Goal: Task Accomplishment & Management: Manage account settings

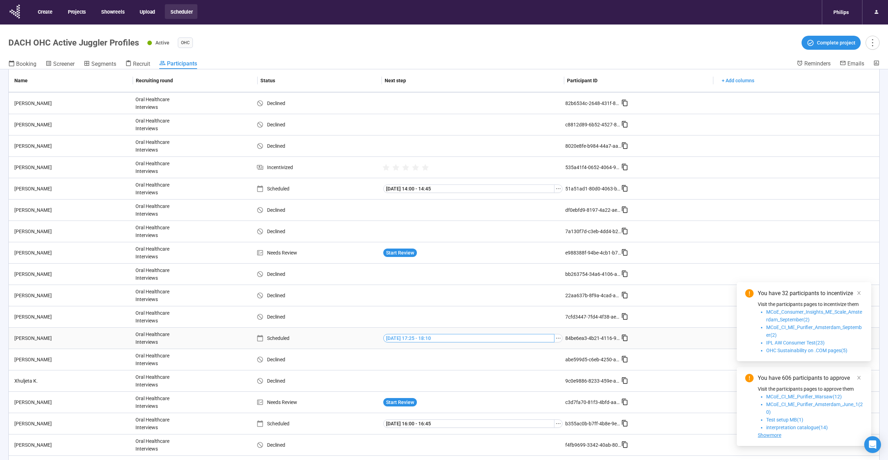
scroll to position [175, 0]
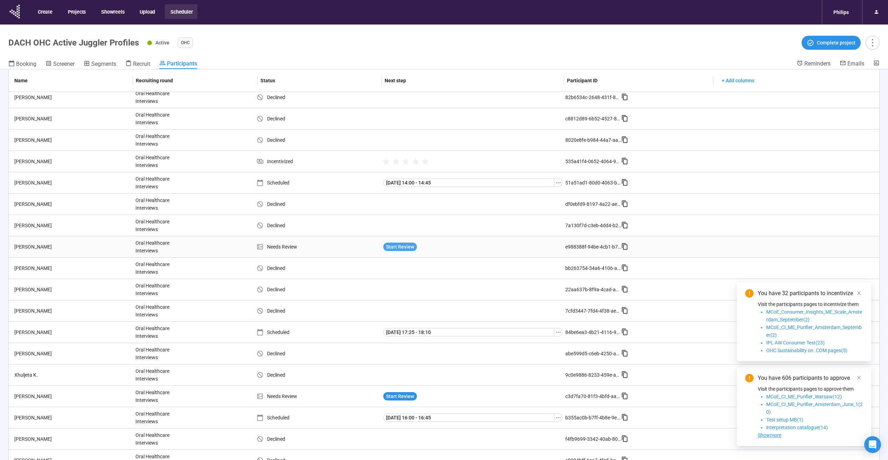
click at [404, 247] on span "Start Review" at bounding box center [400, 247] width 28 height 8
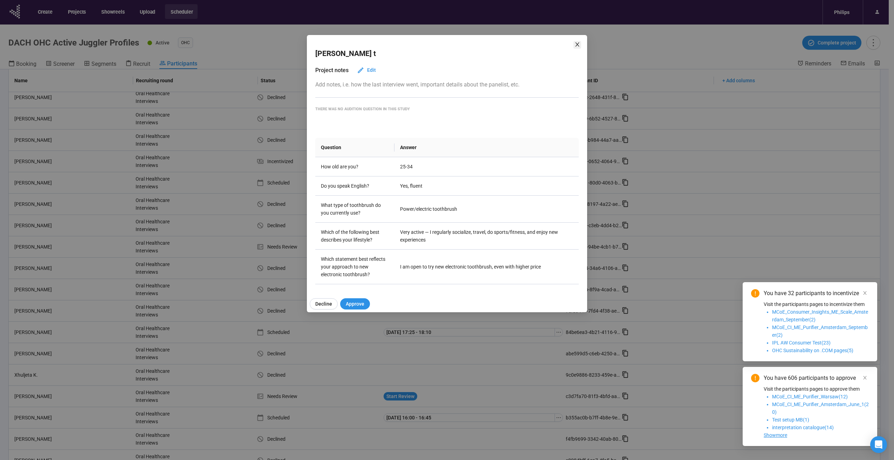
click at [576, 46] on icon "close" at bounding box center [577, 44] width 4 height 4
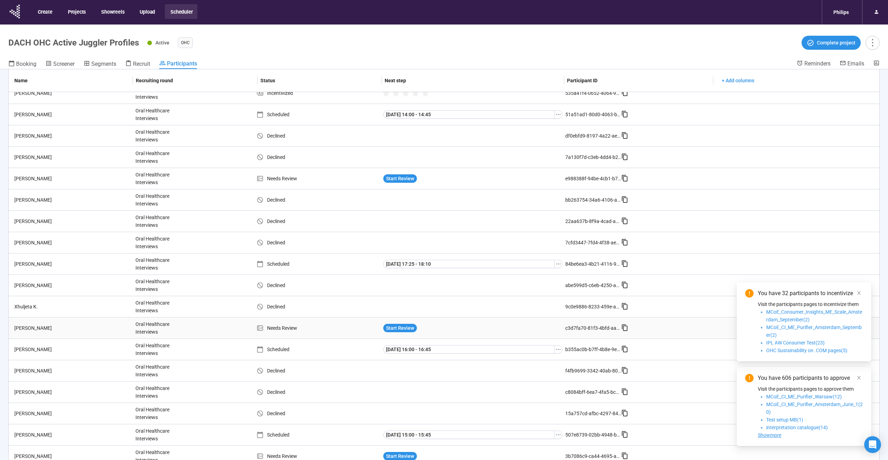
scroll to position [245, 0]
click at [408, 327] on span "Start Review" at bounding box center [400, 326] width 28 height 8
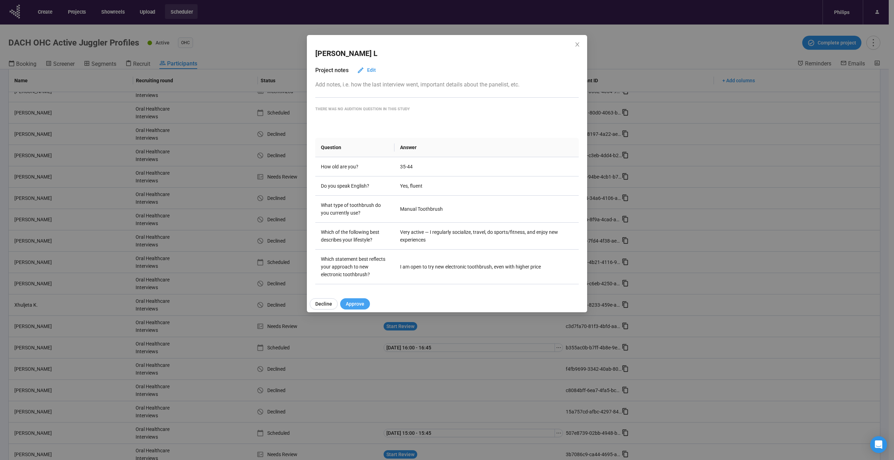
click at [354, 304] on span "Approve" at bounding box center [355, 304] width 19 height 8
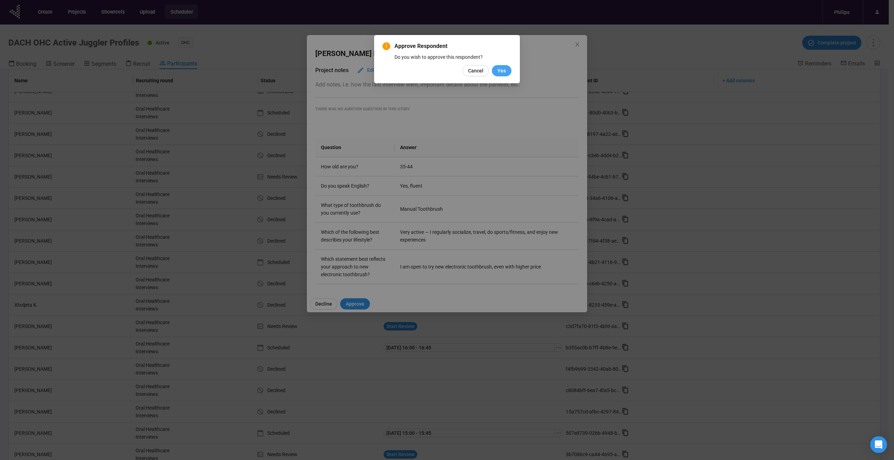
click at [505, 72] on span "Yes" at bounding box center [501, 71] width 8 height 8
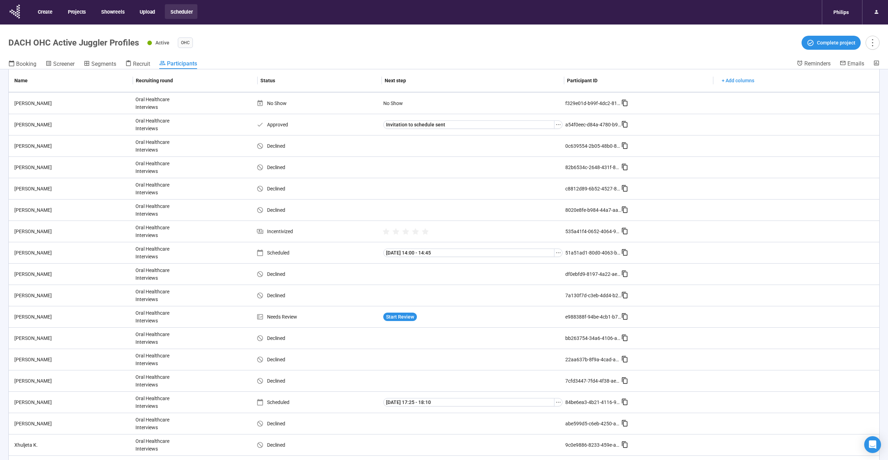
scroll to position [0, 0]
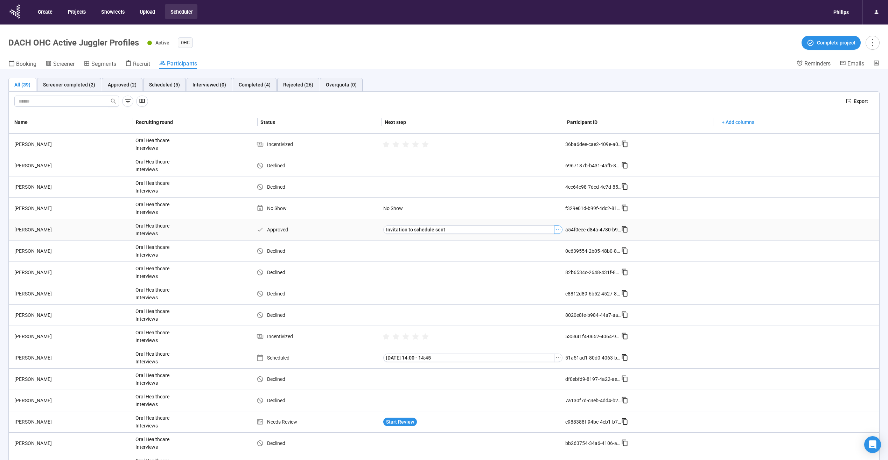
click at [556, 230] on icon "ellipsis" at bounding box center [559, 230] width 6 height 6
click at [509, 265] on span "Decline participant" at bounding box center [544, 265] width 70 height 8
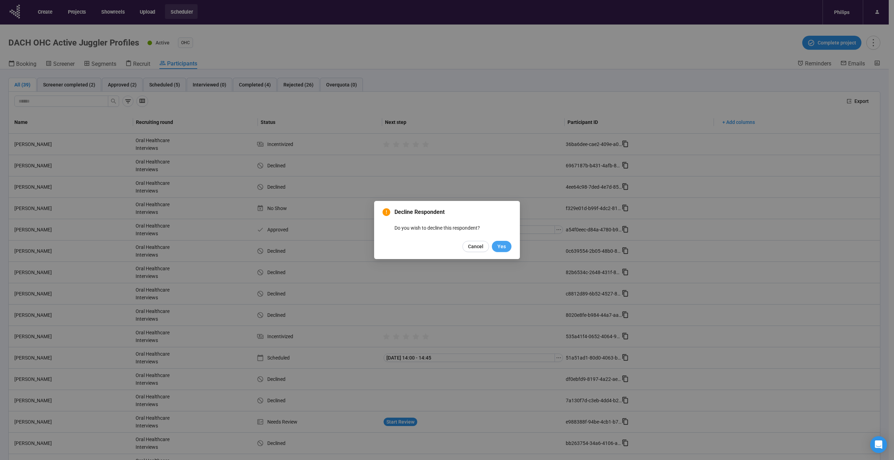
click at [499, 247] on span "Yes" at bounding box center [501, 247] width 8 height 8
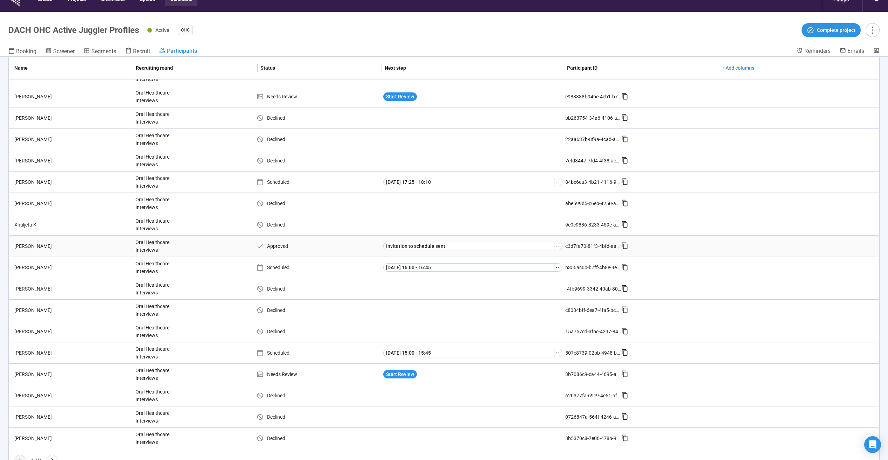
scroll to position [25, 0]
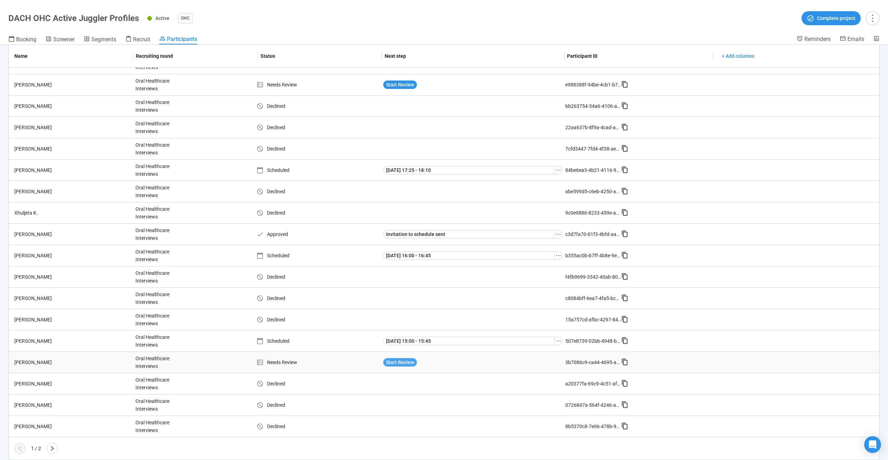
click at [405, 360] on span "Start Review" at bounding box center [400, 363] width 28 height 8
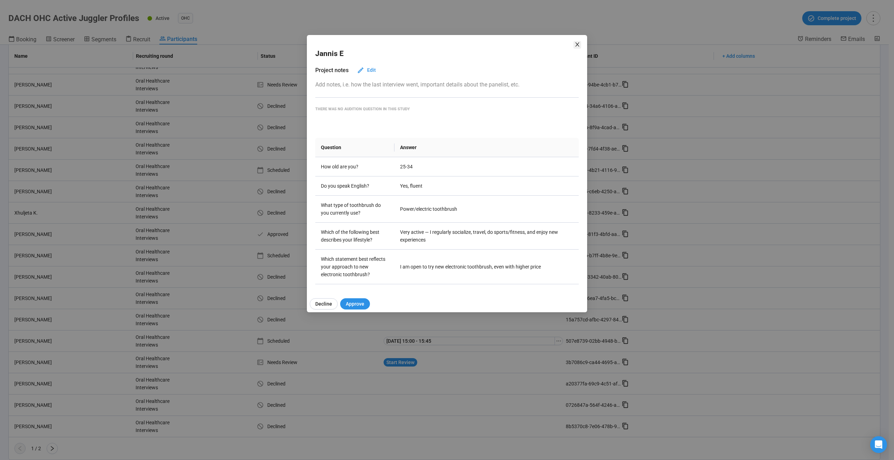
click at [576, 43] on icon "close" at bounding box center [577, 45] width 6 height 6
